Goal: Information Seeking & Learning: Learn about a topic

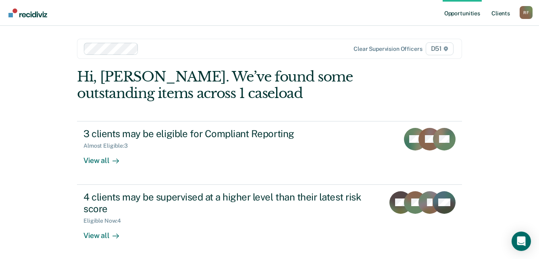
click at [502, 14] on link "Client s" at bounding box center [501, 13] width 22 height 26
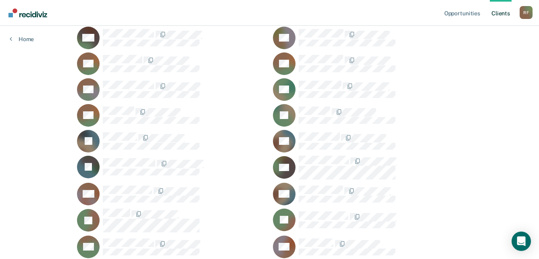
scroll to position [202, 0]
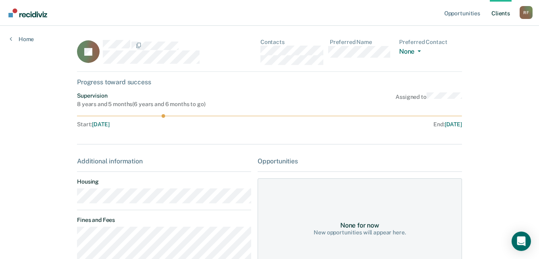
click at [67, 202] on main "IG Contacts Preferred Name Preferred Contact None Call Text Email None Progress…" at bounding box center [269, 249] width 404 height 447
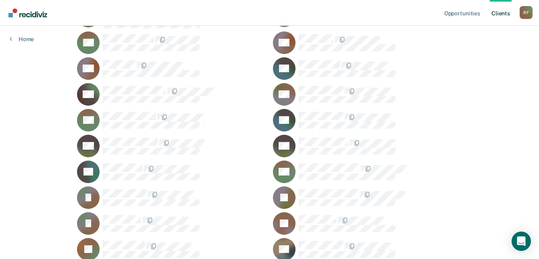
scroll to position [444, 0]
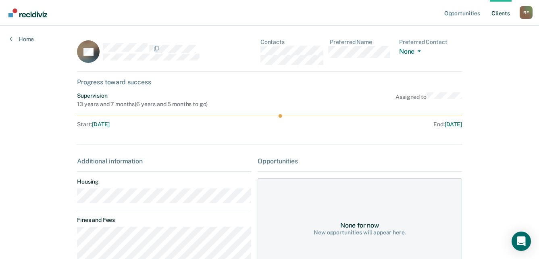
click at [72, 202] on main "PK Contacts Preferred Name Preferred Contact None Call Text Email None Progress…" at bounding box center [269, 241] width 404 height 430
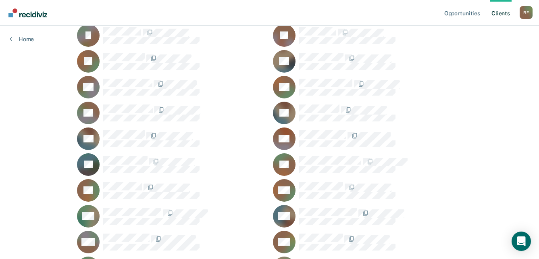
scroll to position [605, 0]
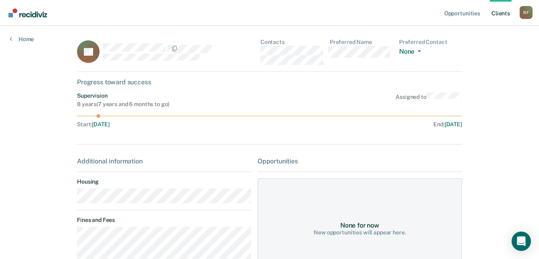
click at [258, 53] on div "SL Contacts Preferred Name Preferred Contact None Call Text Email None" at bounding box center [269, 55] width 385 height 33
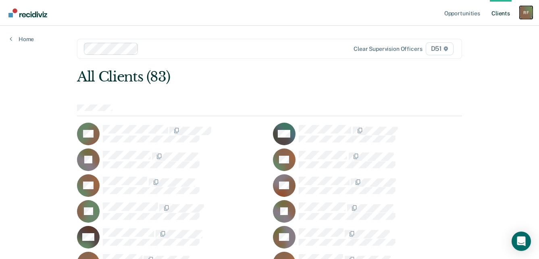
click at [529, 13] on div "R F" at bounding box center [526, 12] width 13 height 13
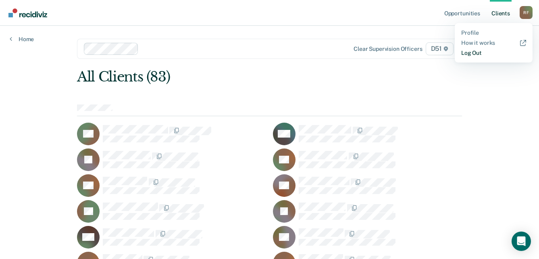
click at [479, 55] on link "Log Out" at bounding box center [493, 53] width 65 height 7
